Goal: Task Accomplishment & Management: Use online tool/utility

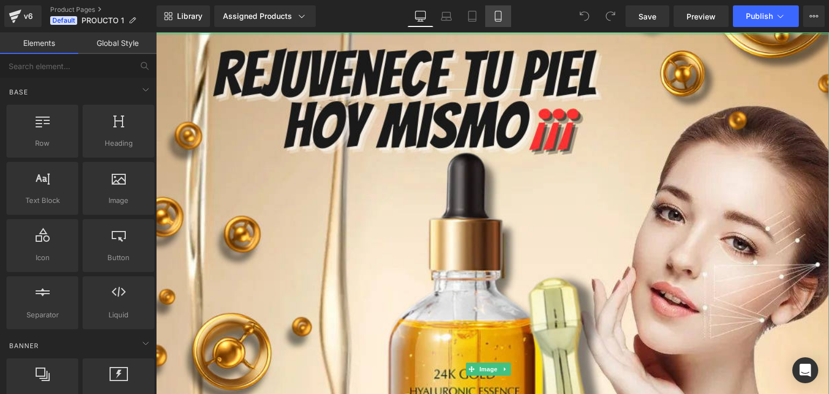
drag, startPoint x: 498, startPoint y: 19, endPoint x: 503, endPoint y: 17, distance: 5.8
click at [498, 19] on icon at bounding box center [498, 19] width 6 height 0
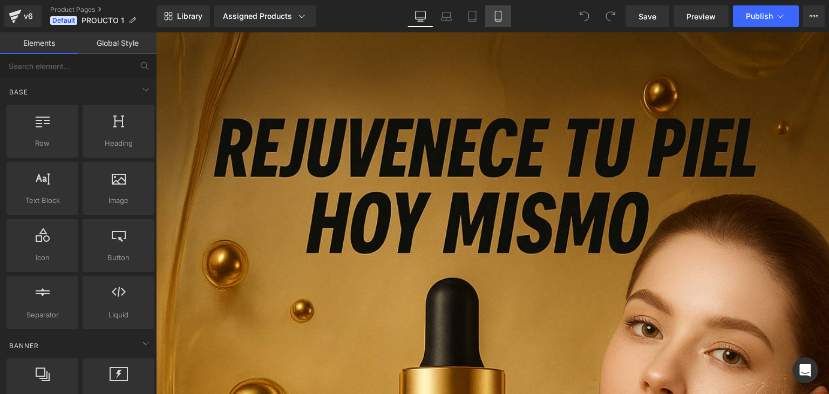
click at [508, 14] on link "Mobile" at bounding box center [498, 16] width 26 height 22
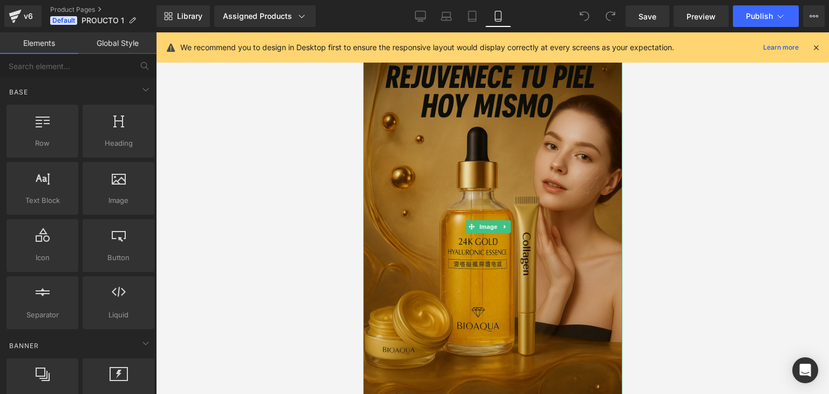
click at [474, 151] on img at bounding box center [492, 226] width 259 height 389
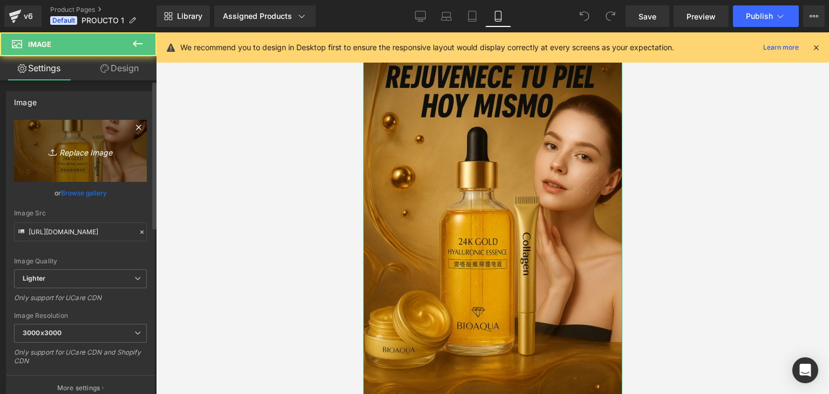
click at [63, 152] on icon "Replace Image" at bounding box center [80, 150] width 86 height 13
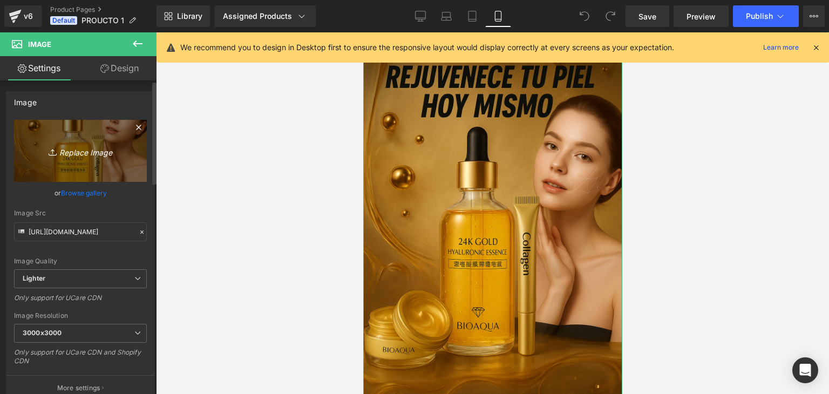
type input "C:\fakepath\ChatGPT Image 19 ago 2025, 05_33_31 p.m..png"
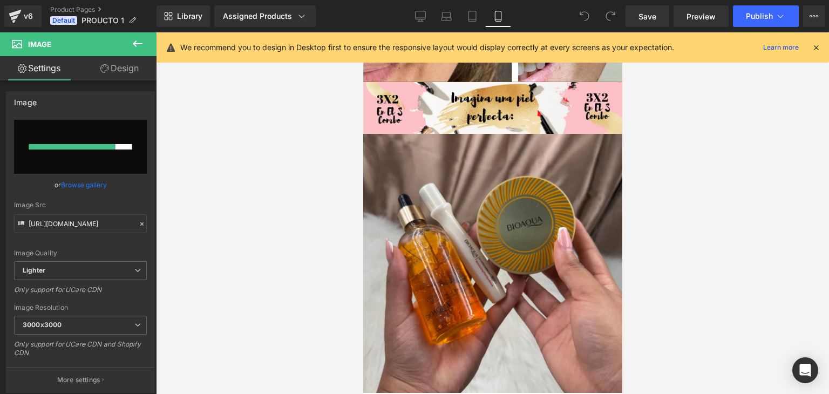
scroll to position [1674, 0]
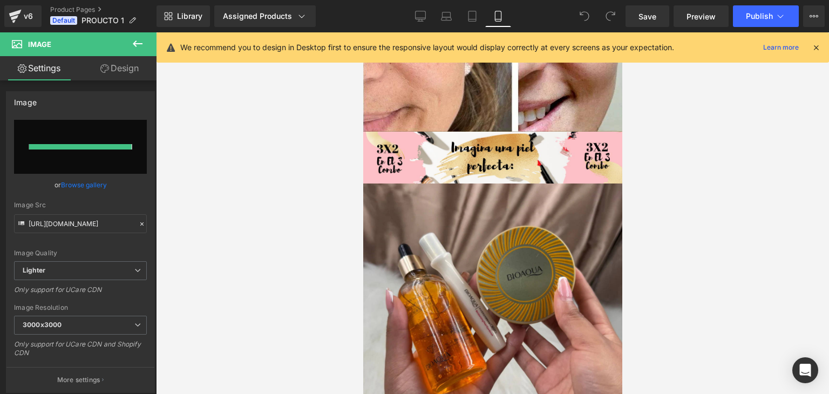
type input "https://ucarecdn.com/5e632b9a-1b63-4506-bb02-e5e793ed7077/-/format/auto/-/previ…"
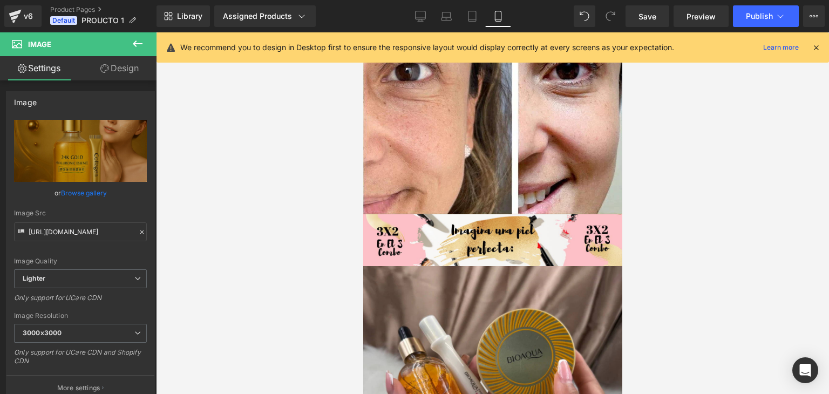
scroll to position [1566, 0]
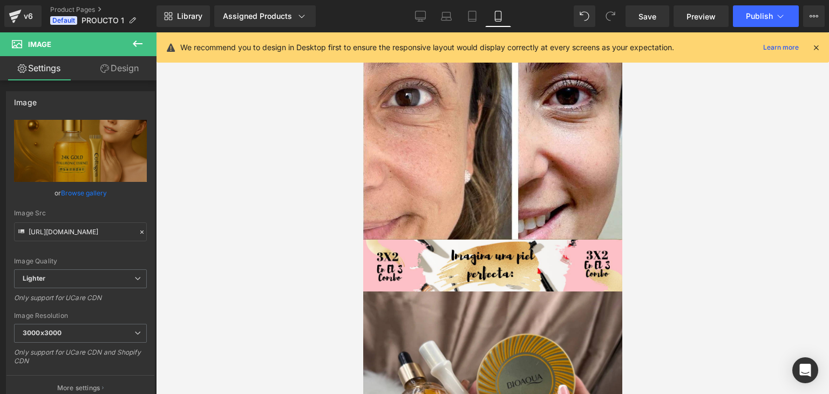
click at [522, 240] on img at bounding box center [492, 266] width 259 height 52
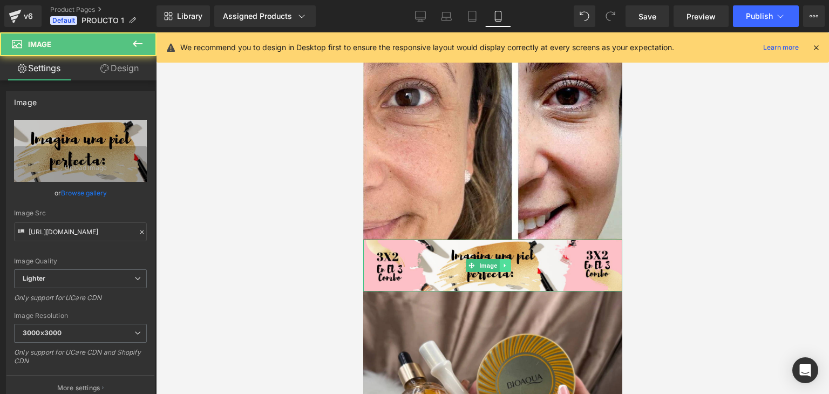
click at [505, 262] on icon at bounding box center [505, 265] width 6 height 6
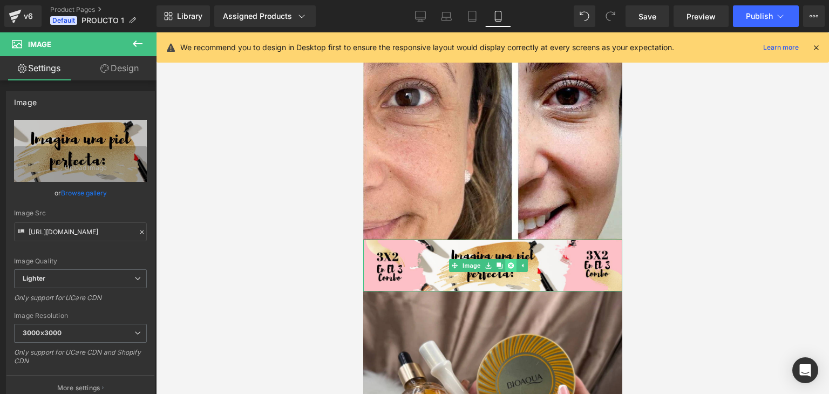
click at [511, 262] on icon at bounding box center [511, 265] width 6 height 6
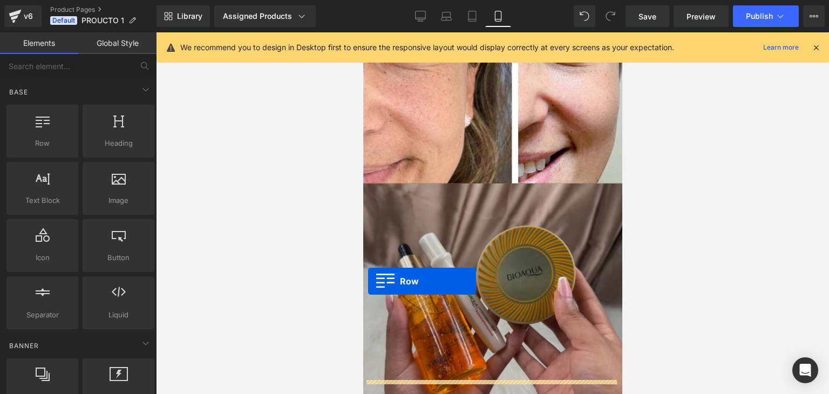
scroll to position [1620, 0]
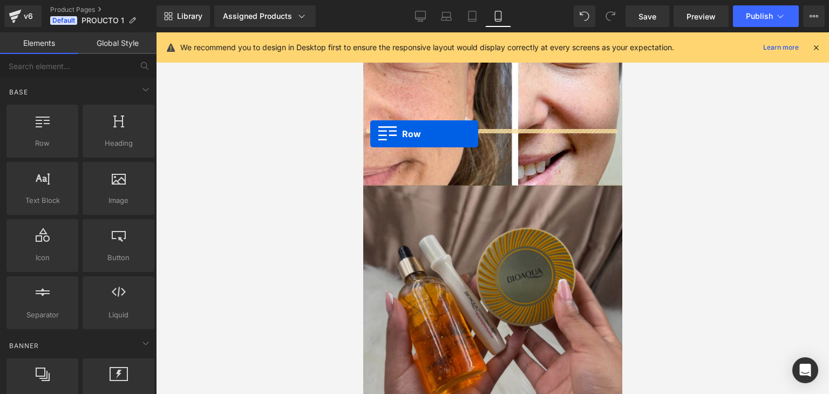
drag, startPoint x: 369, startPoint y: 171, endPoint x: 370, endPoint y: 134, distance: 37.3
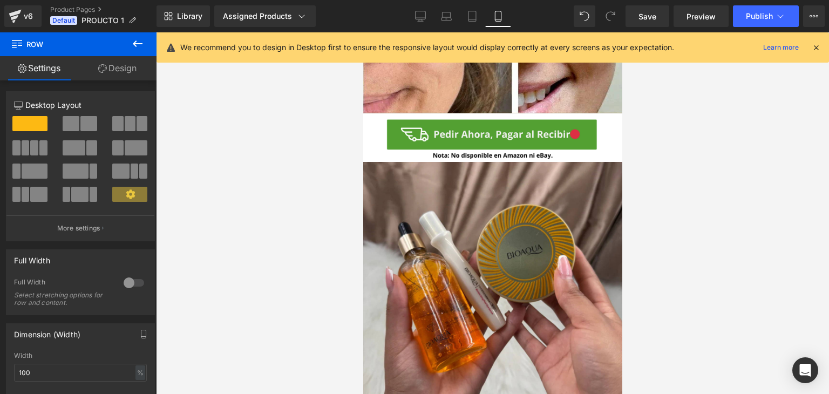
scroll to position [1674, 0]
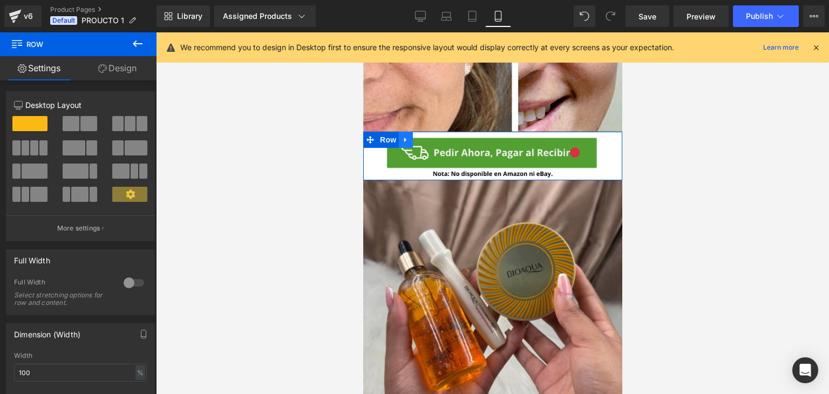
click at [402, 136] on icon at bounding box center [406, 140] width 8 height 8
click at [424, 132] on link at bounding box center [420, 140] width 14 height 16
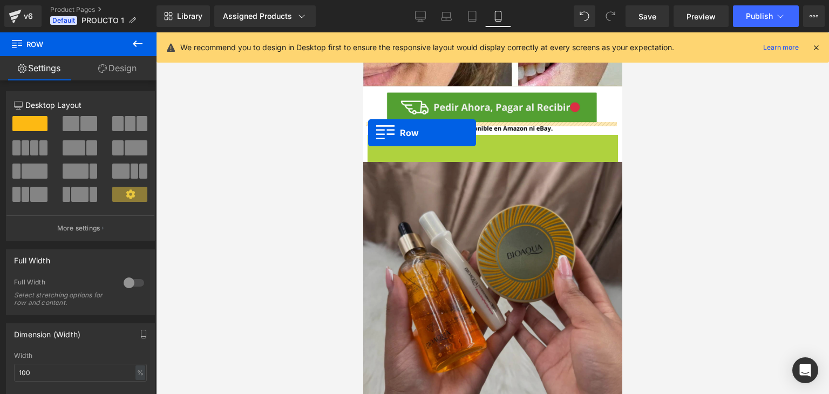
scroll to position [1836, 0]
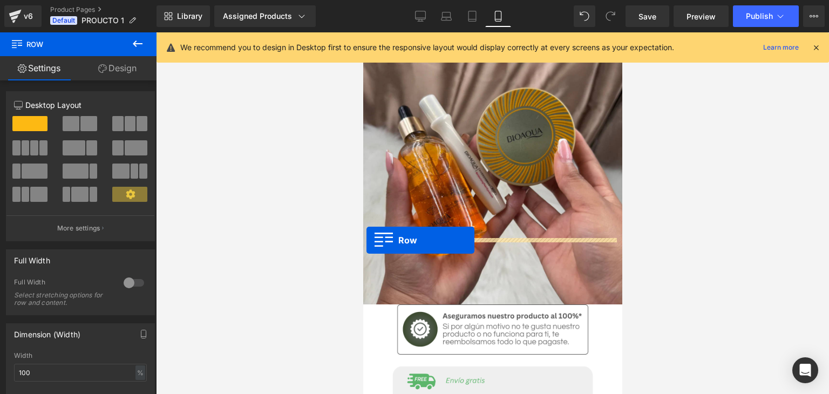
drag, startPoint x: 369, startPoint y: 129, endPoint x: 366, endPoint y: 240, distance: 111.3
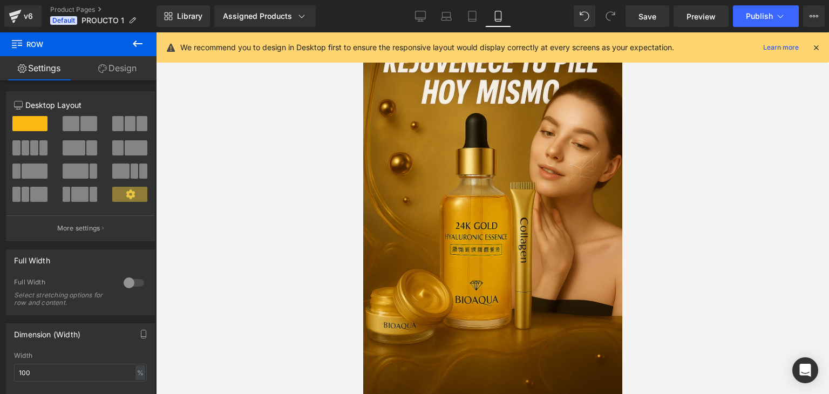
scroll to position [11, 0]
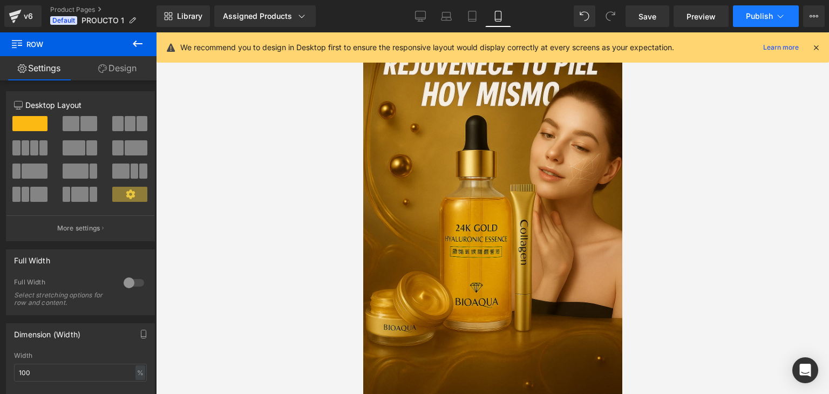
click at [759, 20] on span "Publish" at bounding box center [759, 16] width 27 height 9
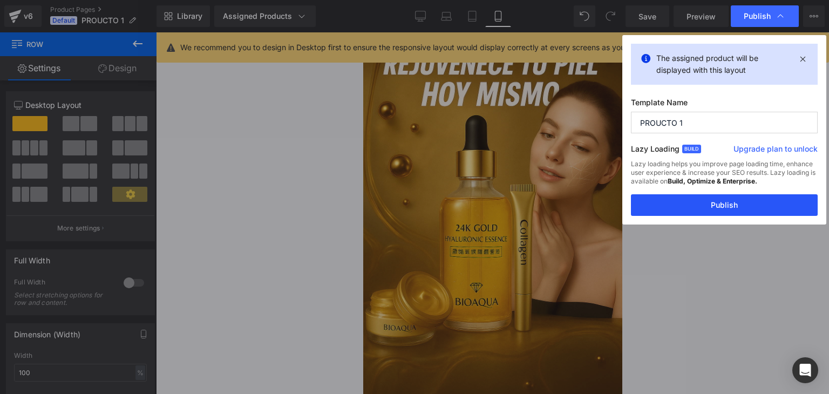
click at [733, 212] on button "Publish" at bounding box center [724, 205] width 187 height 22
